Goal: Task Accomplishment & Management: Manage account settings

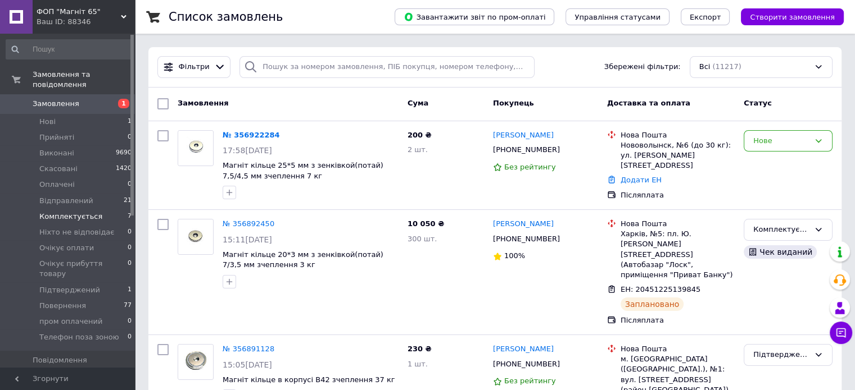
click at [67, 212] on span "Комплектується" at bounding box center [70, 217] width 63 height 10
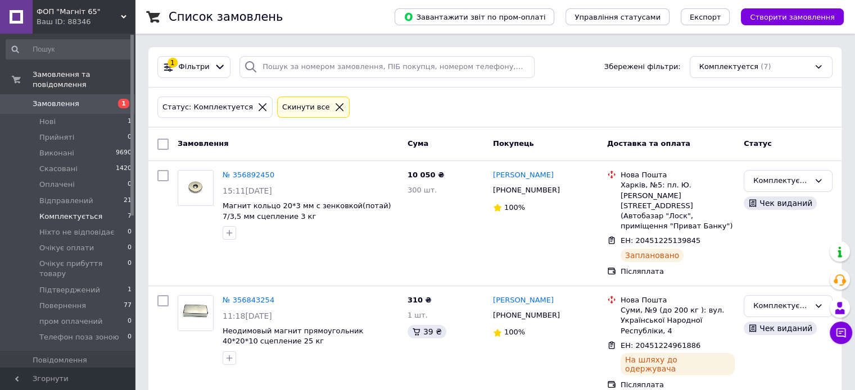
click at [163, 143] on input "checkbox" at bounding box center [162, 144] width 11 height 11
checkbox input "true"
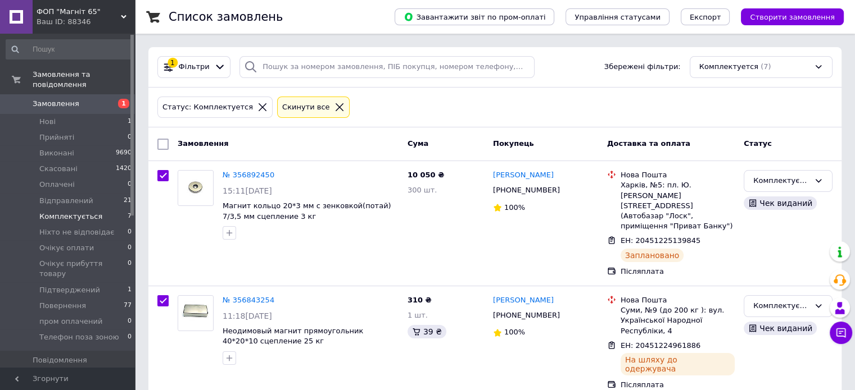
checkbox input "true"
click at [251, 148] on div "Дії для 7 замовлень" at bounding box center [215, 144] width 118 height 18
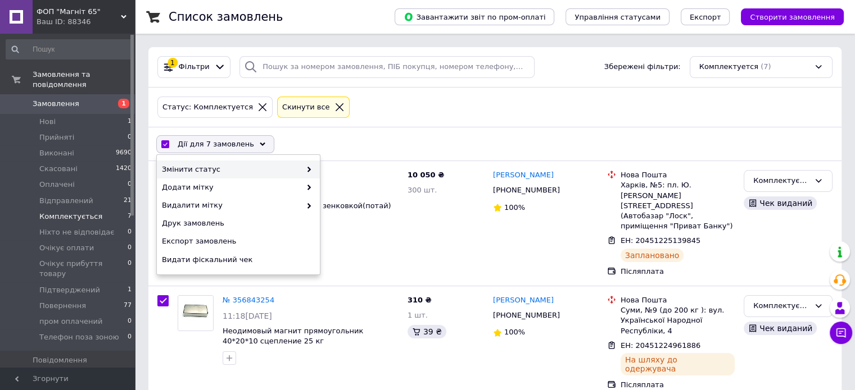
click at [304, 168] on span at bounding box center [306, 170] width 11 height 10
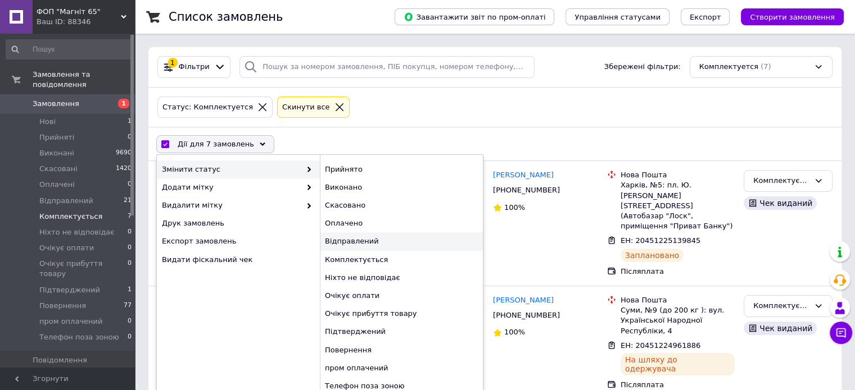
click at [370, 240] on div "Відправлений" at bounding box center [401, 242] width 163 height 18
checkbox input "false"
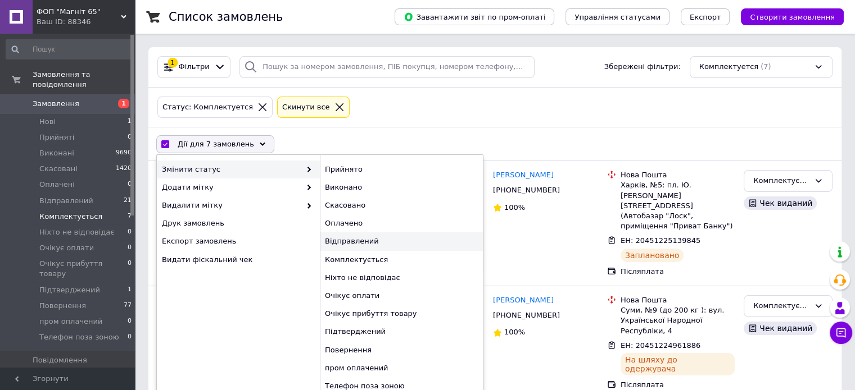
checkbox input "false"
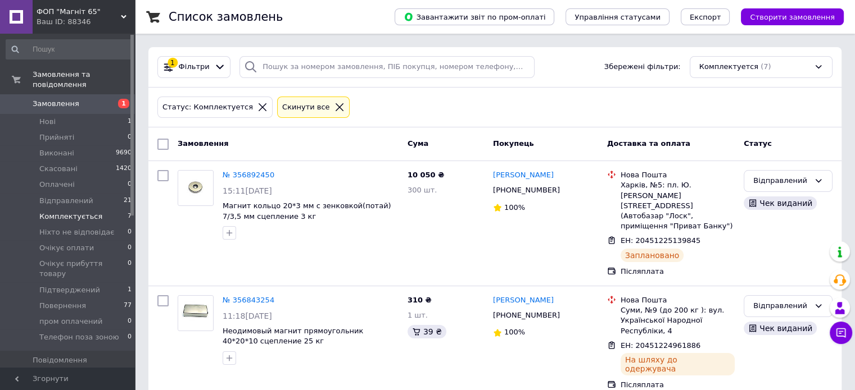
click at [51, 99] on span "Замовлення" at bounding box center [56, 104] width 47 height 10
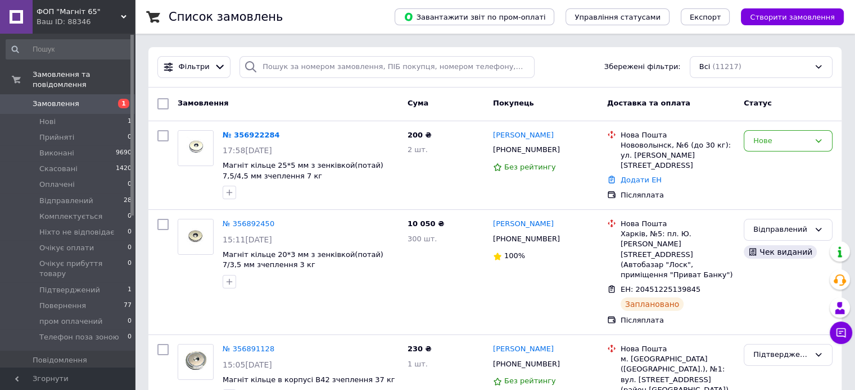
click at [236, 135] on link "№ 356922284" at bounding box center [250, 135] width 57 height 8
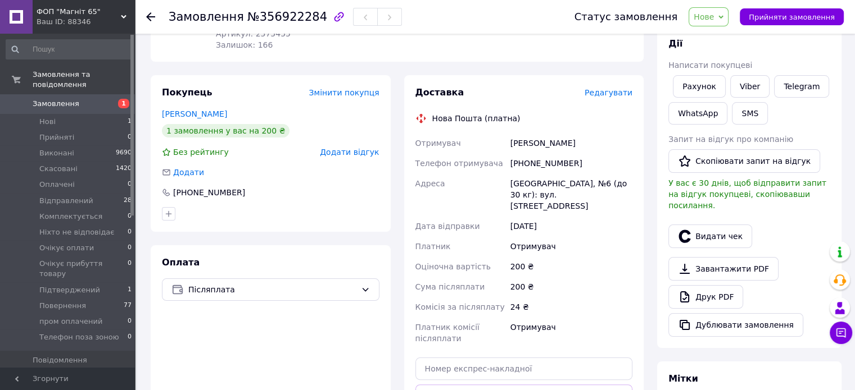
scroll to position [169, 0]
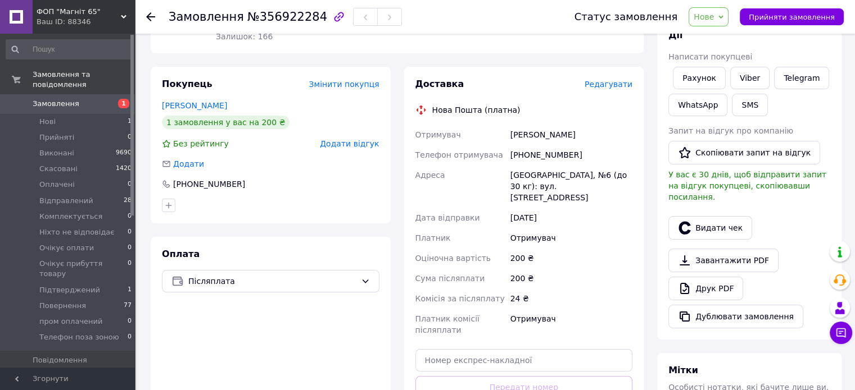
click at [727, 17] on span "Нове" at bounding box center [708, 16] width 40 height 19
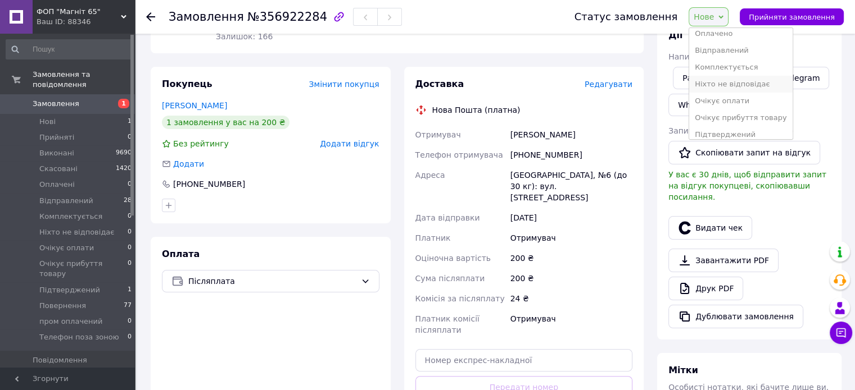
scroll to position [112, 0]
click at [755, 80] on li "Підтверджений" at bounding box center [740, 78] width 103 height 17
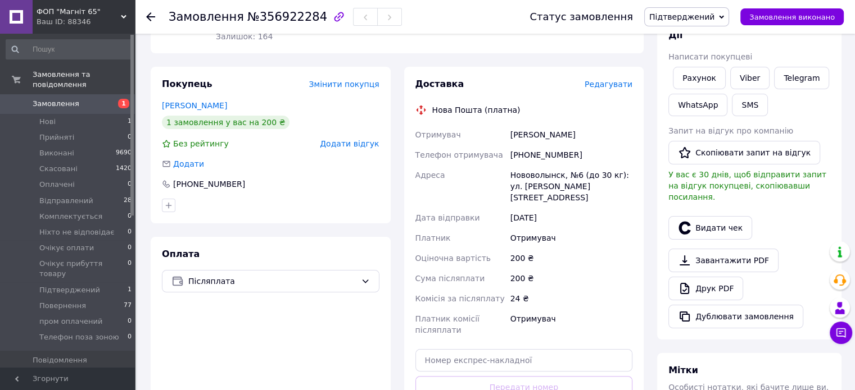
click at [67, 99] on span "Замовлення" at bounding box center [56, 104] width 47 height 10
